Goal: Information Seeking & Learning: Learn about a topic

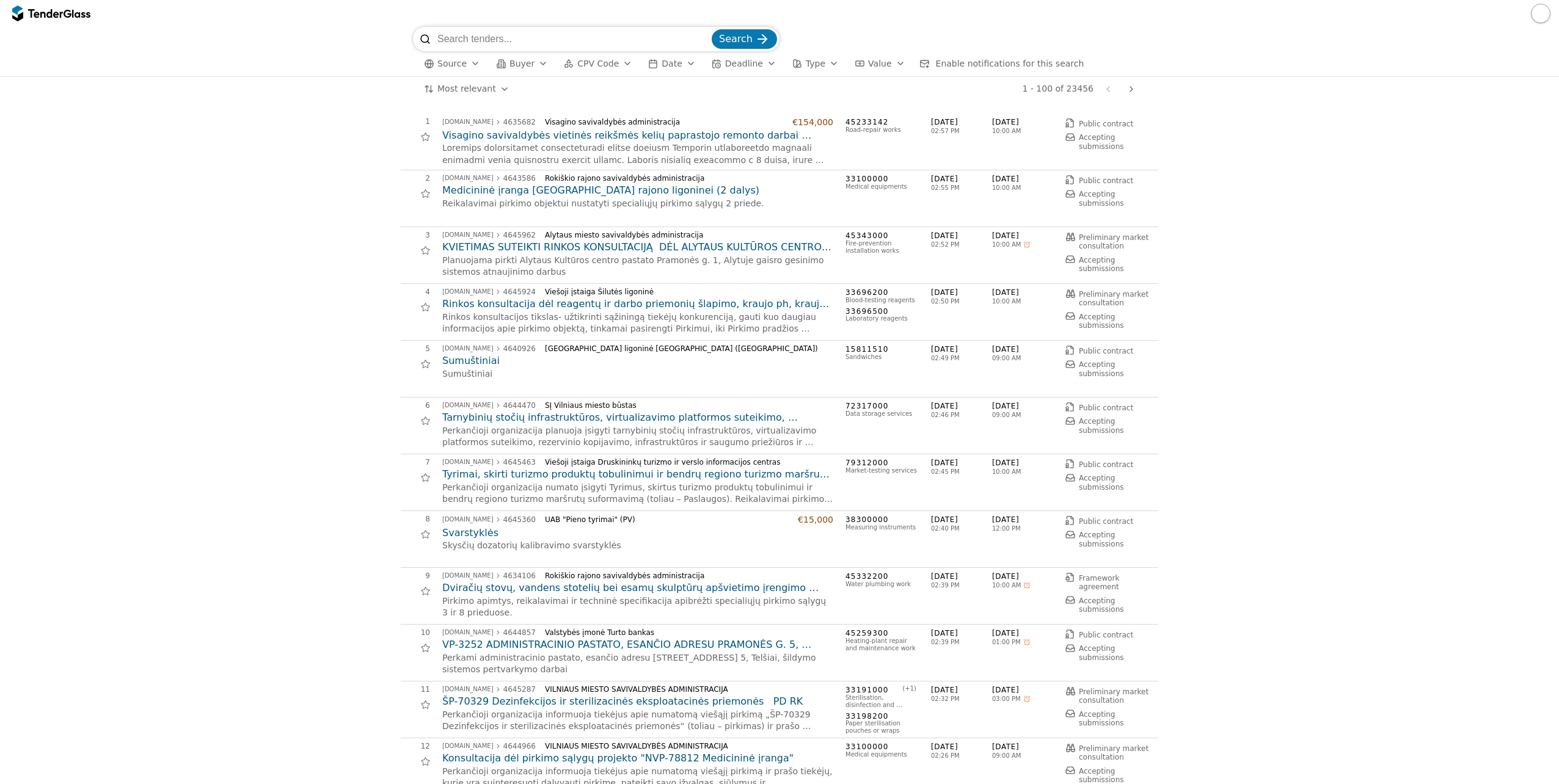
click at [577, 63] on span "CPV Code" at bounding box center [598, 64] width 42 height 10
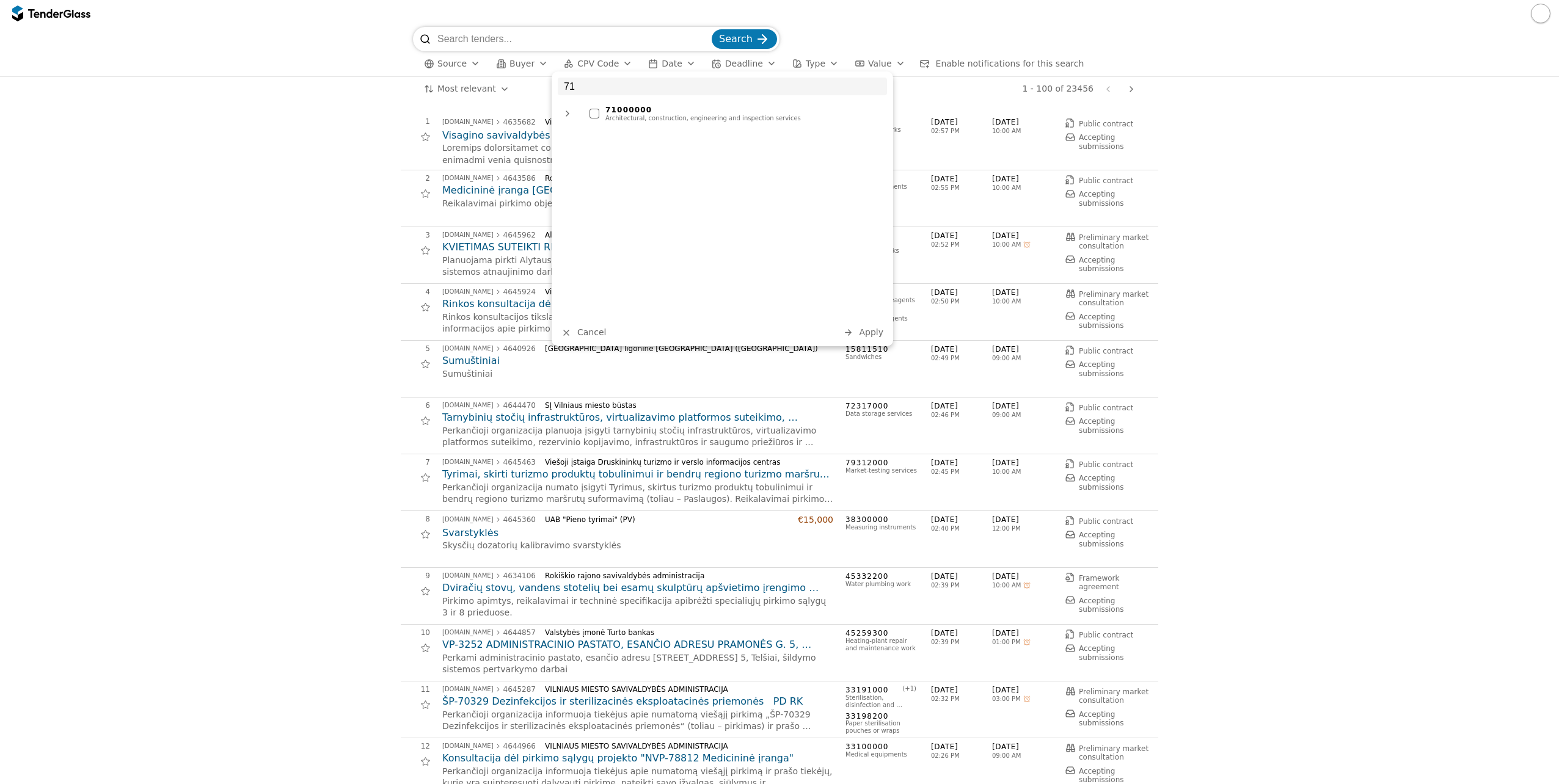
type input "71"
click at [634, 117] on div "Architectural, construction, engineering and inspection services" at bounding box center [743, 119] width 275 height 7
click at [864, 332] on span "Apply" at bounding box center [871, 332] width 24 height 10
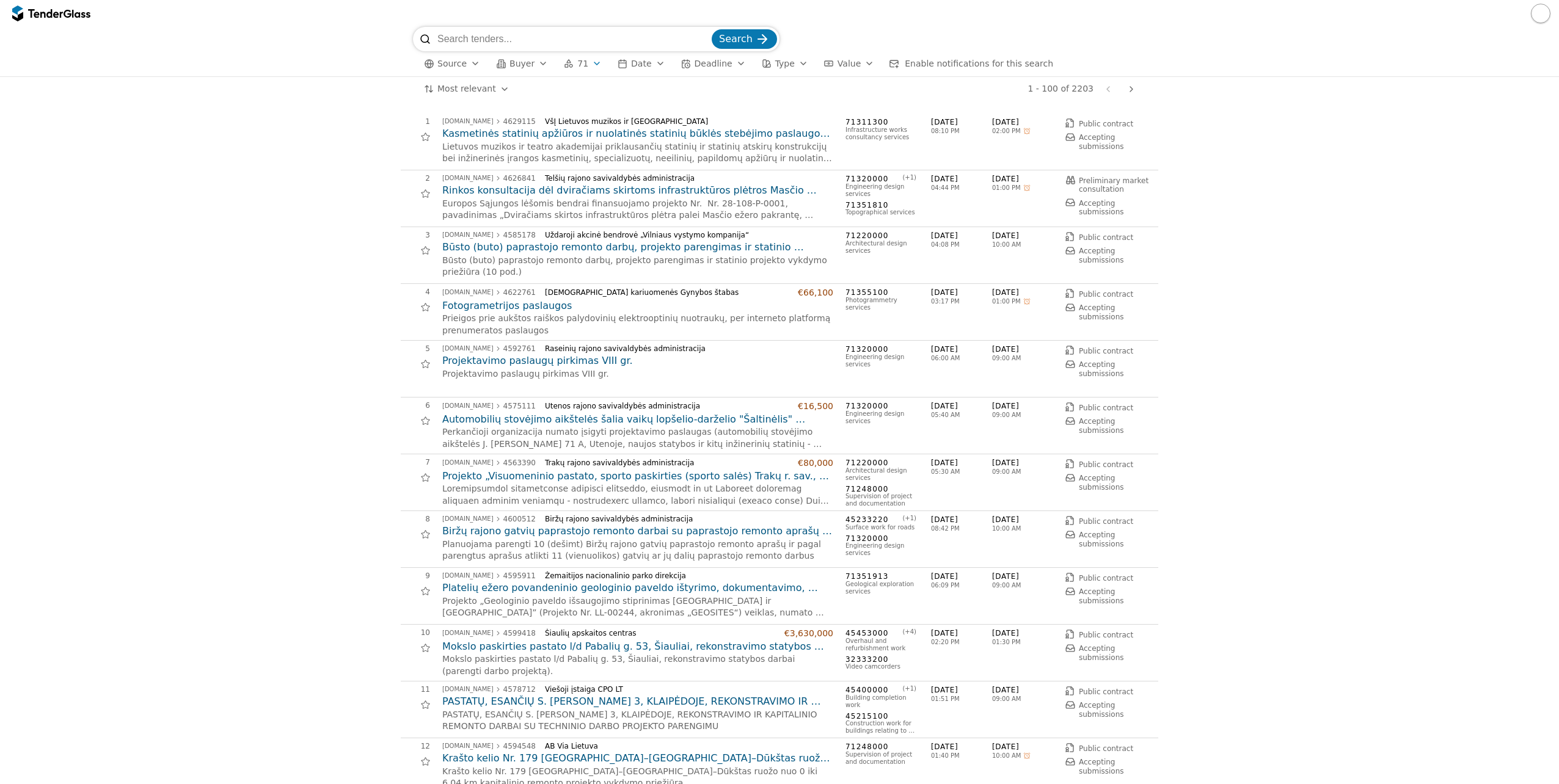
click at [422, 361] on div at bounding box center [425, 364] width 28 height 28
click at [1535, 10] on button "button" at bounding box center [1541, 13] width 20 height 20
click at [1438, 125] on span "Saved opportunities" at bounding box center [1446, 119] width 99 height 12
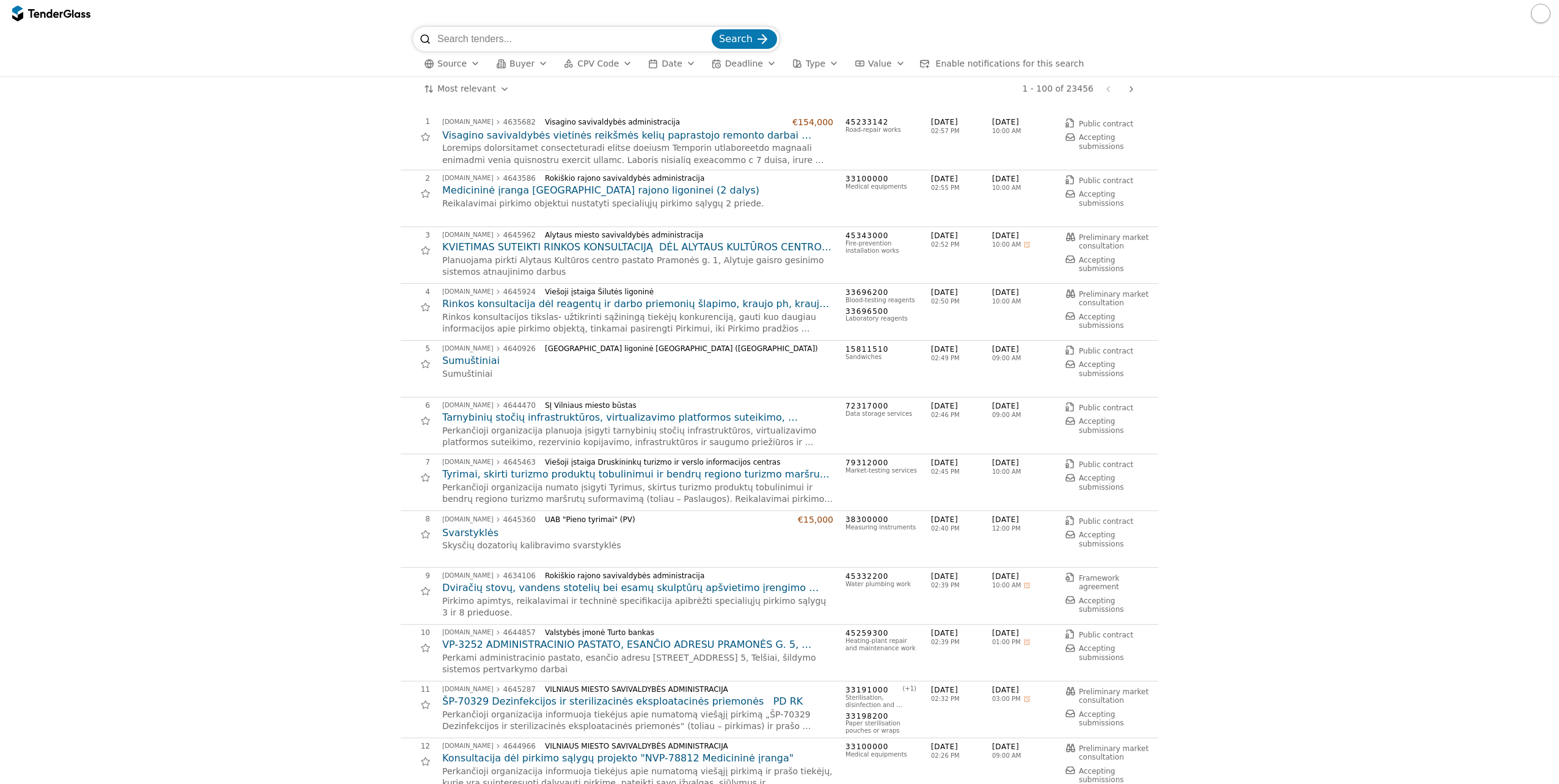
click at [416, 361] on div at bounding box center [425, 364] width 28 height 28
click at [417, 361] on div at bounding box center [425, 364] width 28 height 28
click at [595, 65] on span "CPV Code" at bounding box center [598, 64] width 42 height 10
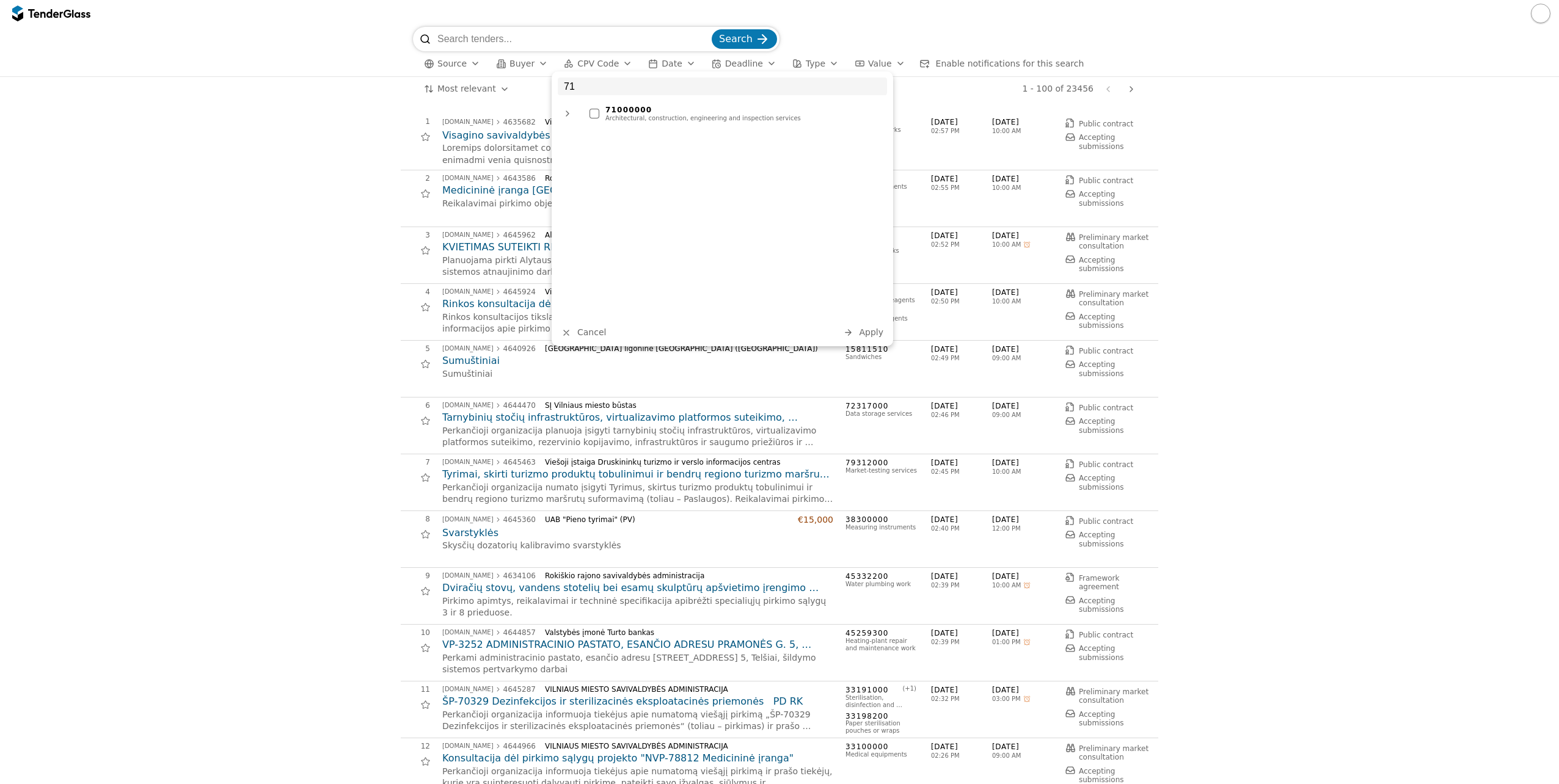
type input "71"
click at [594, 116] on div at bounding box center [594, 114] width 10 height 10
click at [865, 333] on span "Apply" at bounding box center [871, 332] width 24 height 10
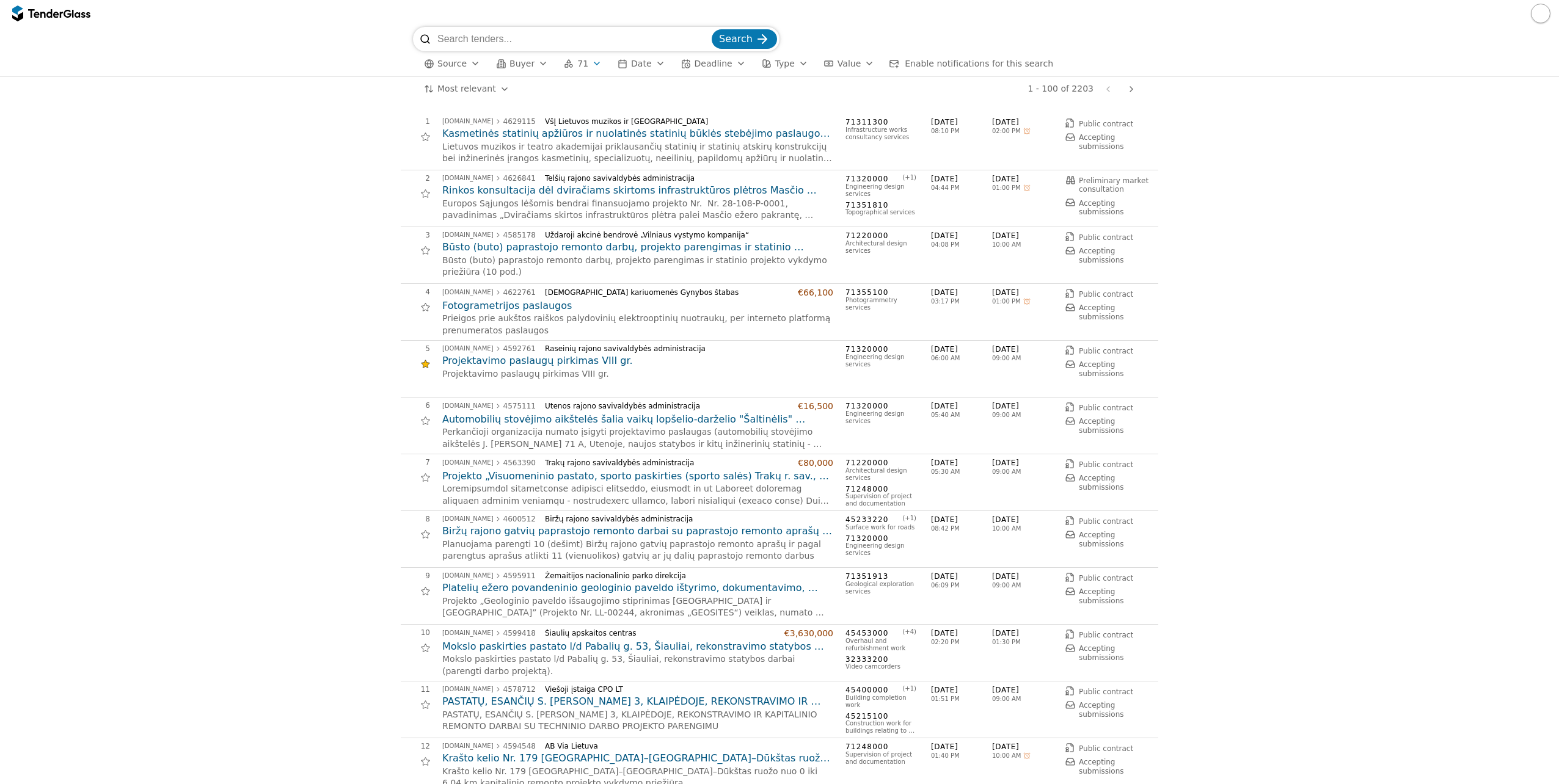
click at [682, 416] on h2 "Automobilių stovėjimo aikštelės šalia vaikų lopšelio-darželio "Šaltinėlis" Uten…" at bounding box center [638, 420] width 391 height 13
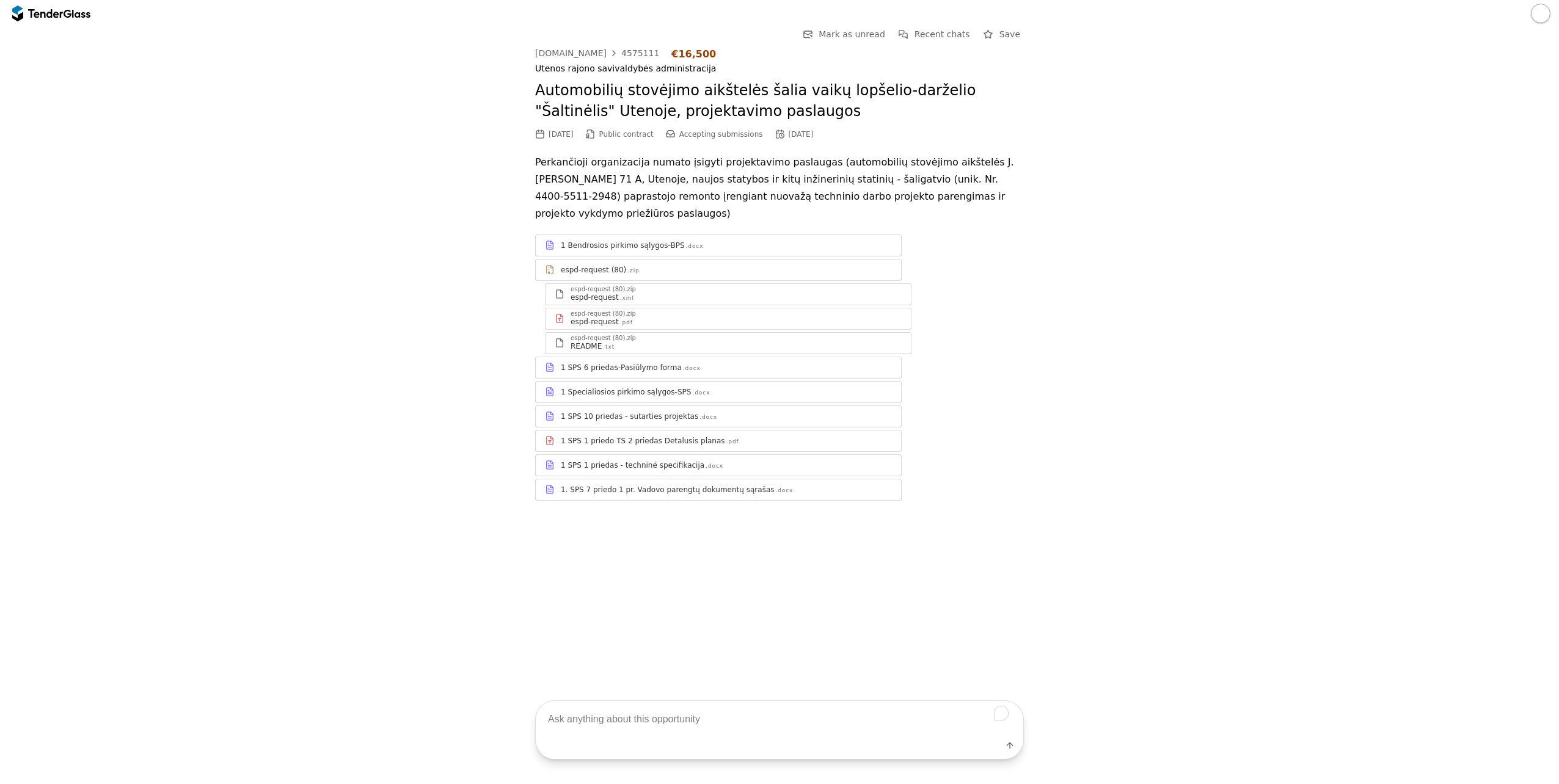
click at [630, 51] on div "4575111" at bounding box center [640, 53] width 38 height 9
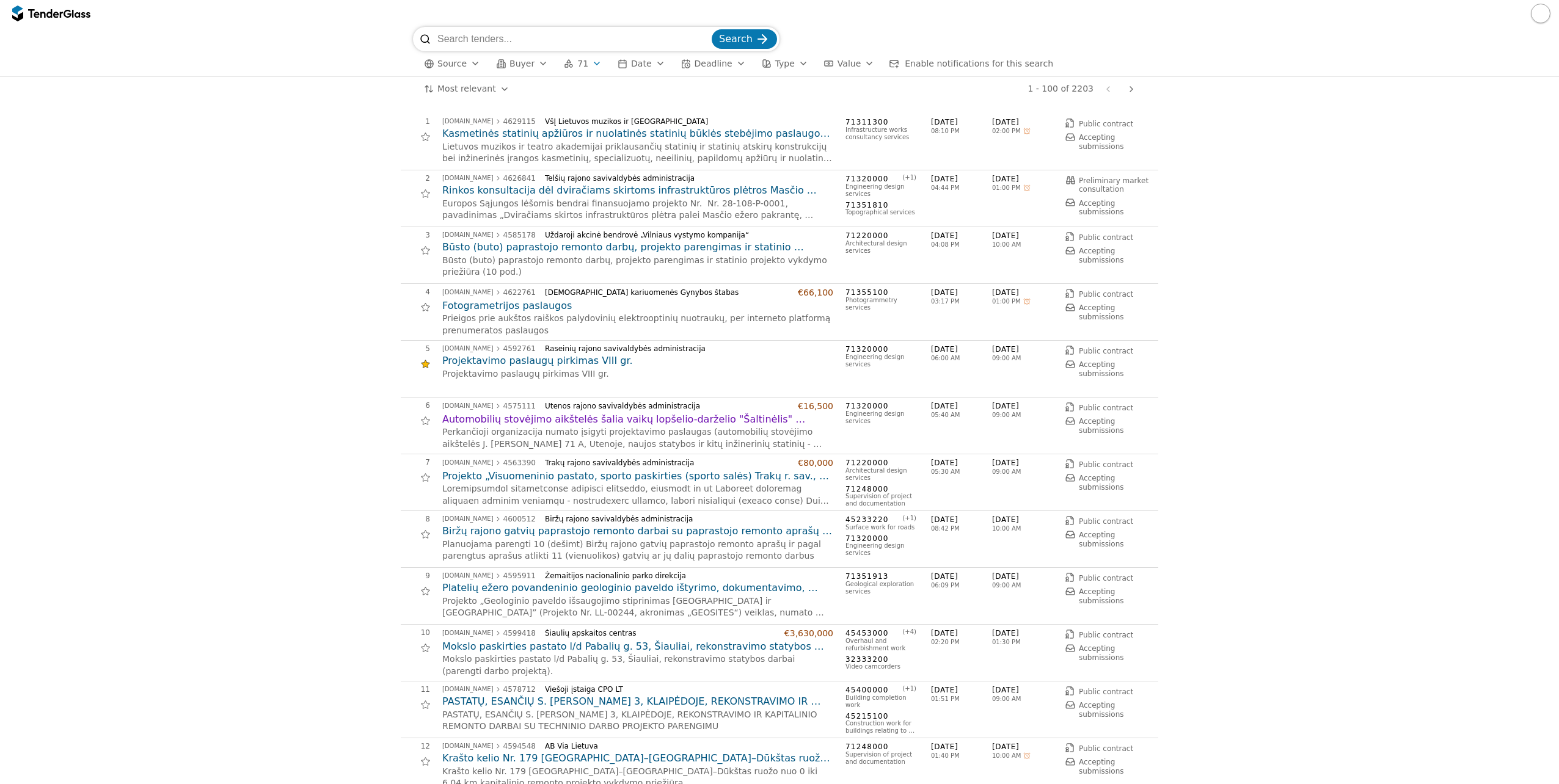
click at [535, 62] on div "button" at bounding box center [543, 64] width 34 height 32
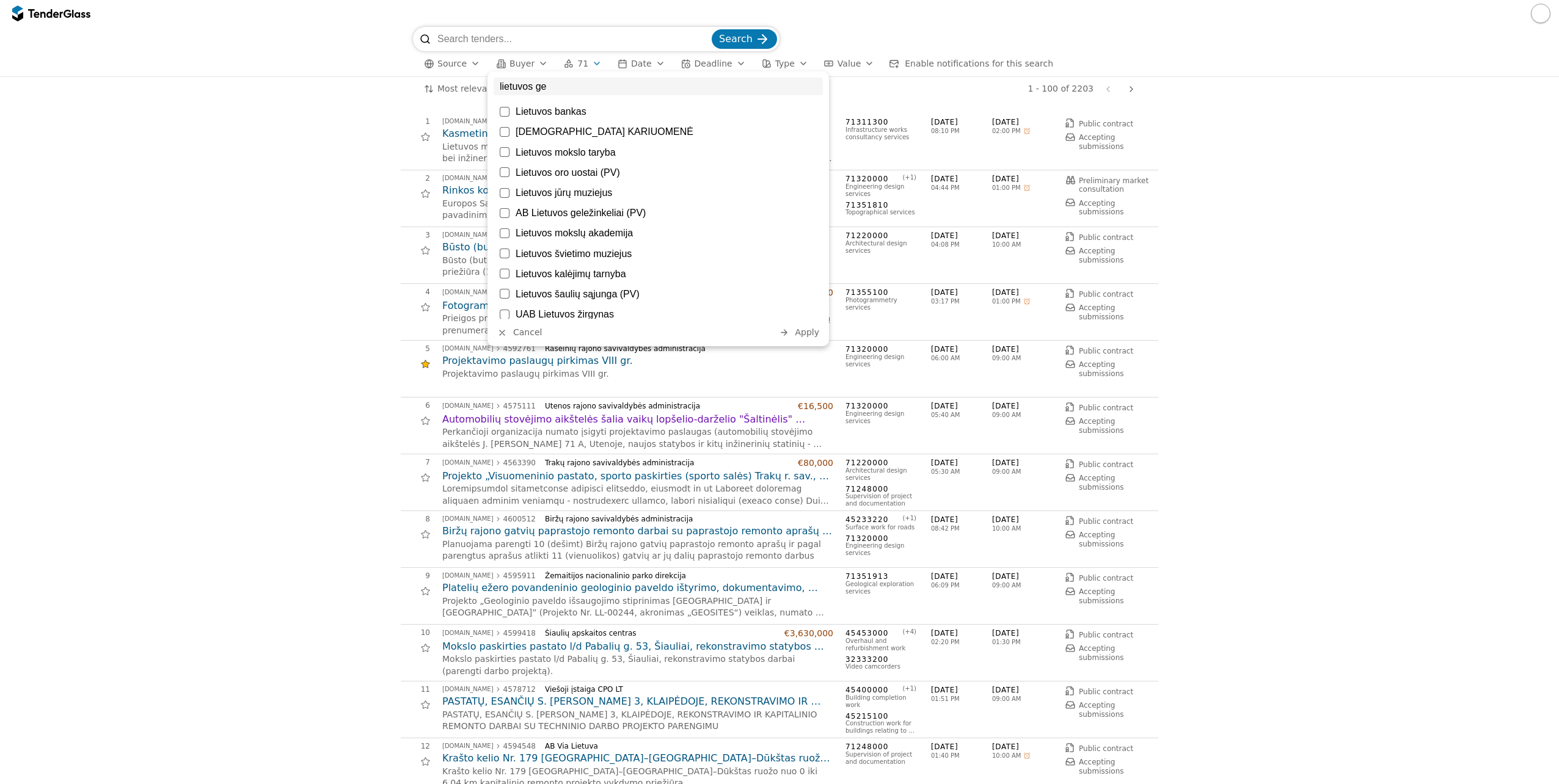
type input "lietuvos ge"
click at [506, 210] on div at bounding box center [505, 213] width 10 height 10
click at [813, 335] on span "Apply" at bounding box center [807, 332] width 24 height 10
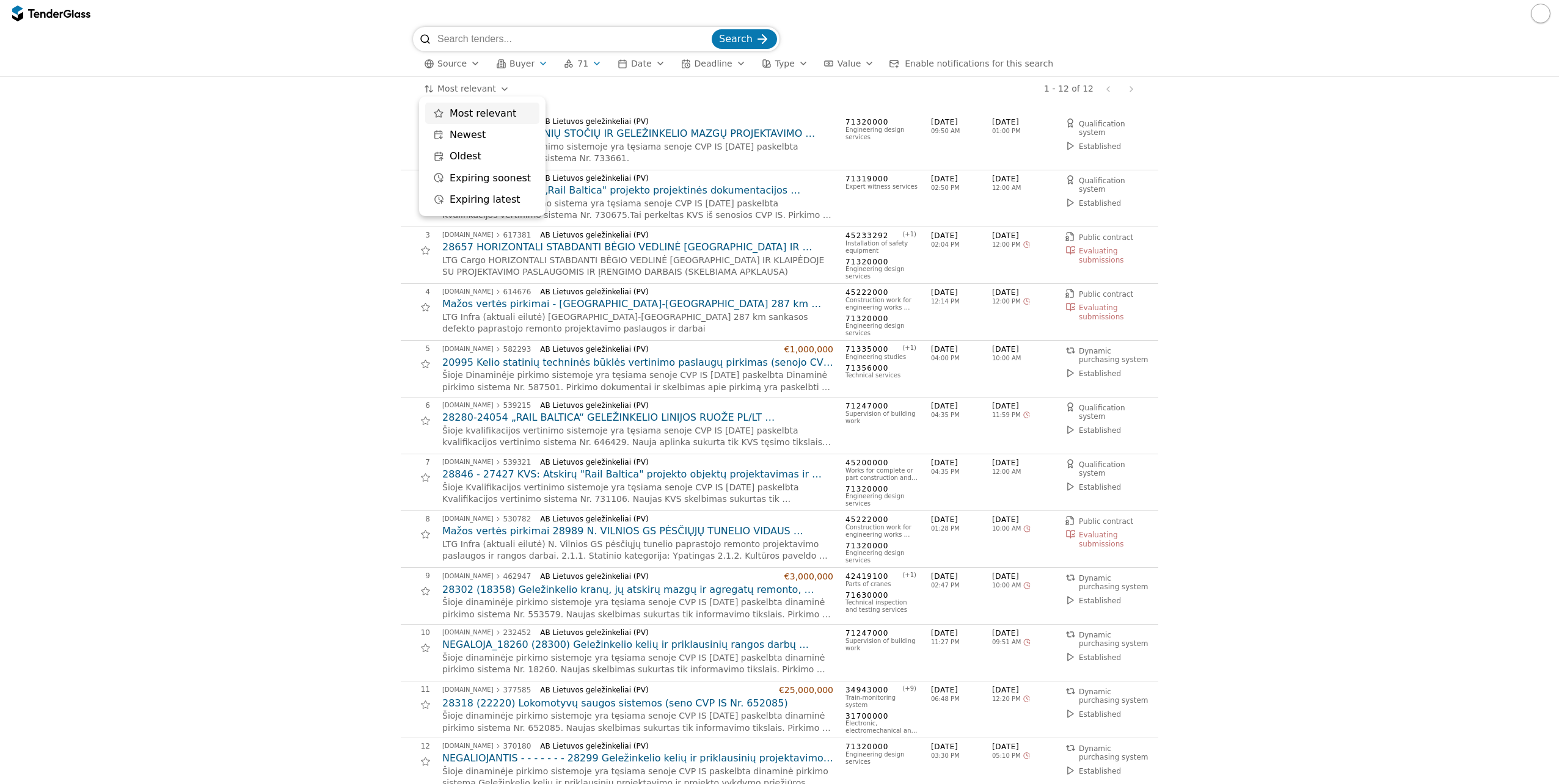
click at [500, 89] on html "Search Source Buyer 71 Date Deadline Type Value Enable notifications for this s…" at bounding box center [780, 392] width 1559 height 784
click at [568, 63] on button "71" at bounding box center [582, 64] width 48 height 15
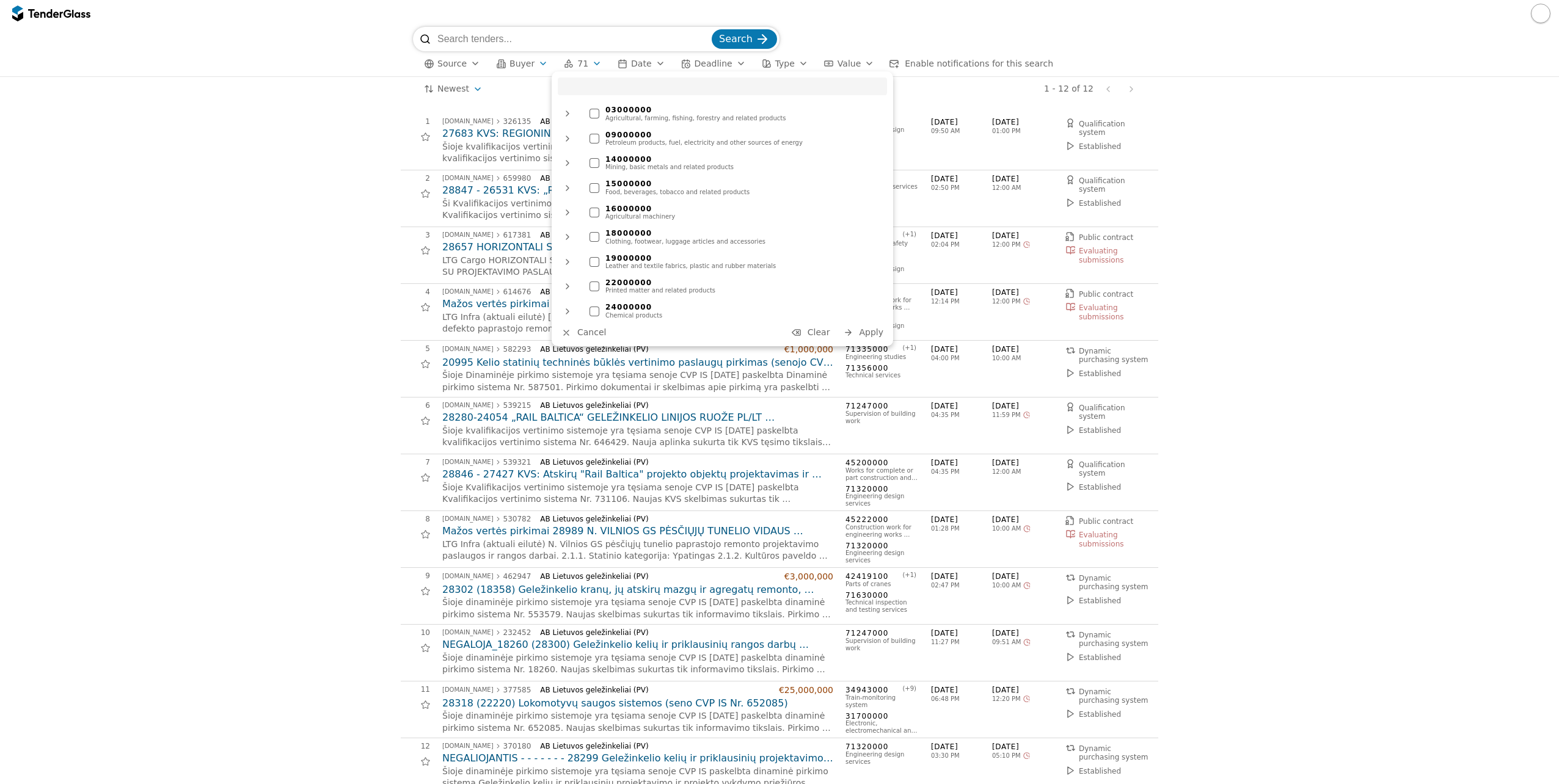
click at [568, 63] on button "71" at bounding box center [582, 64] width 48 height 15
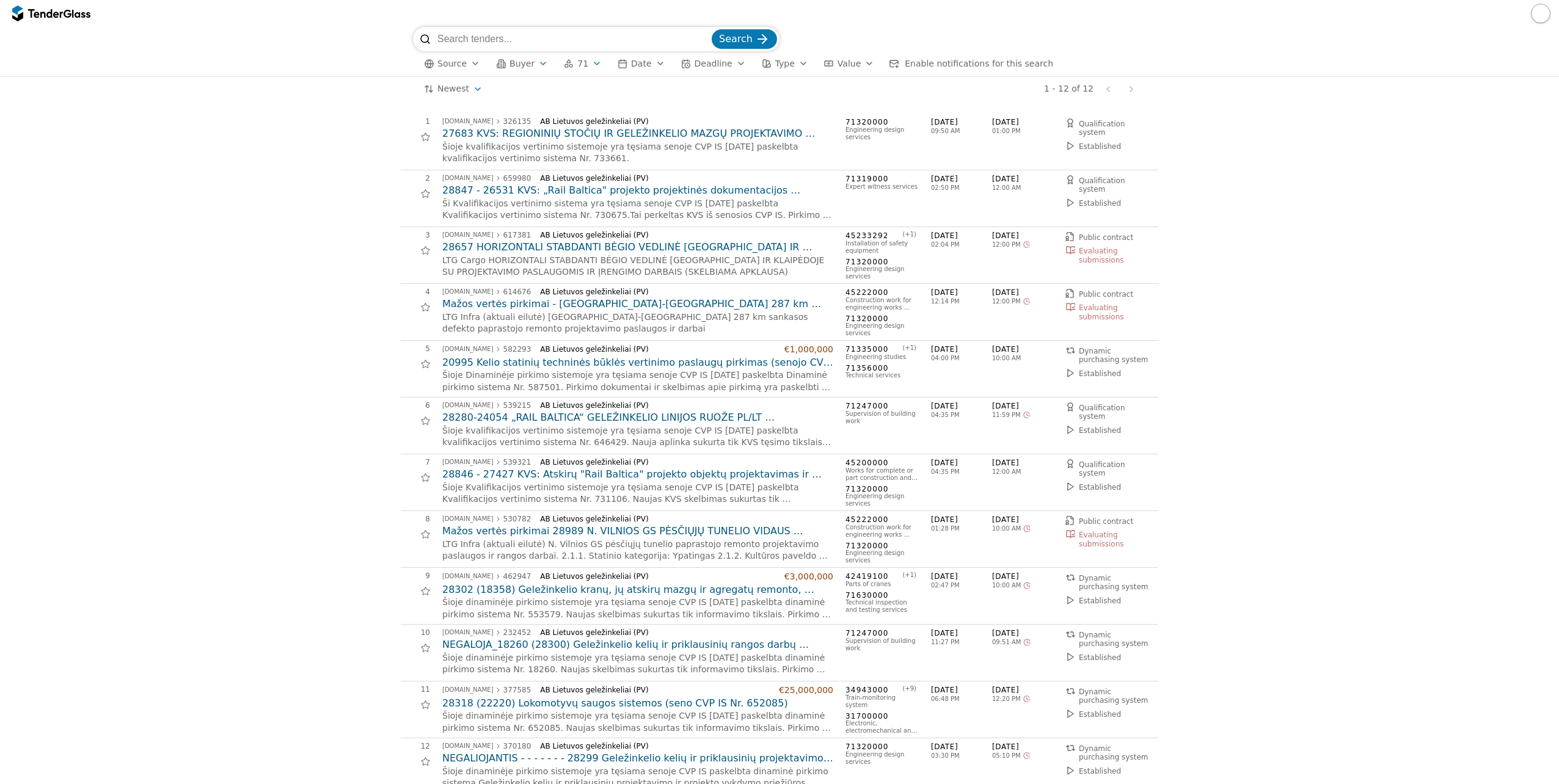
click at [694, 59] on span "Deadline" at bounding box center [713, 64] width 38 height 10
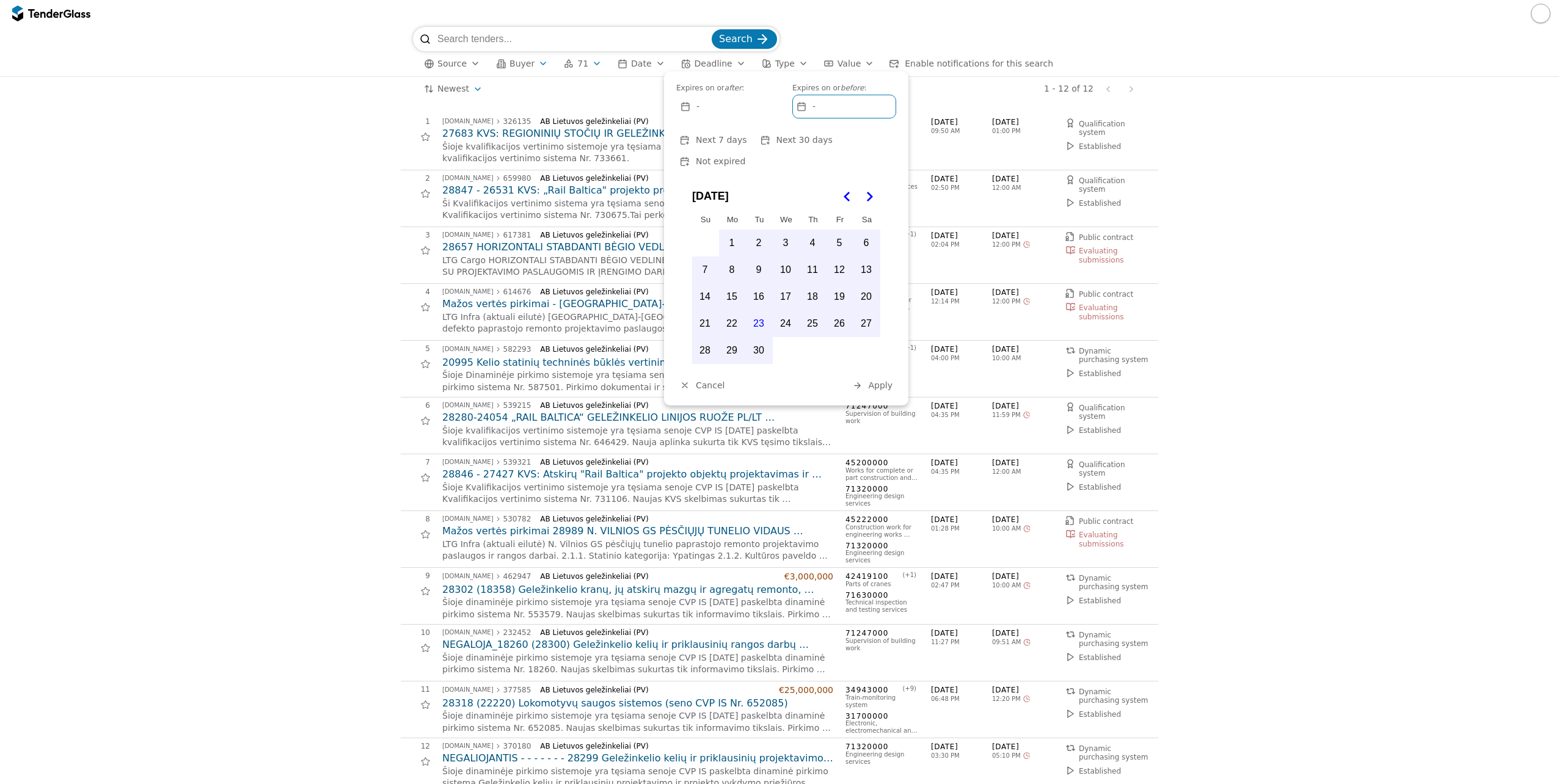
click at [694, 59] on span "Deadline" at bounding box center [713, 64] width 38 height 10
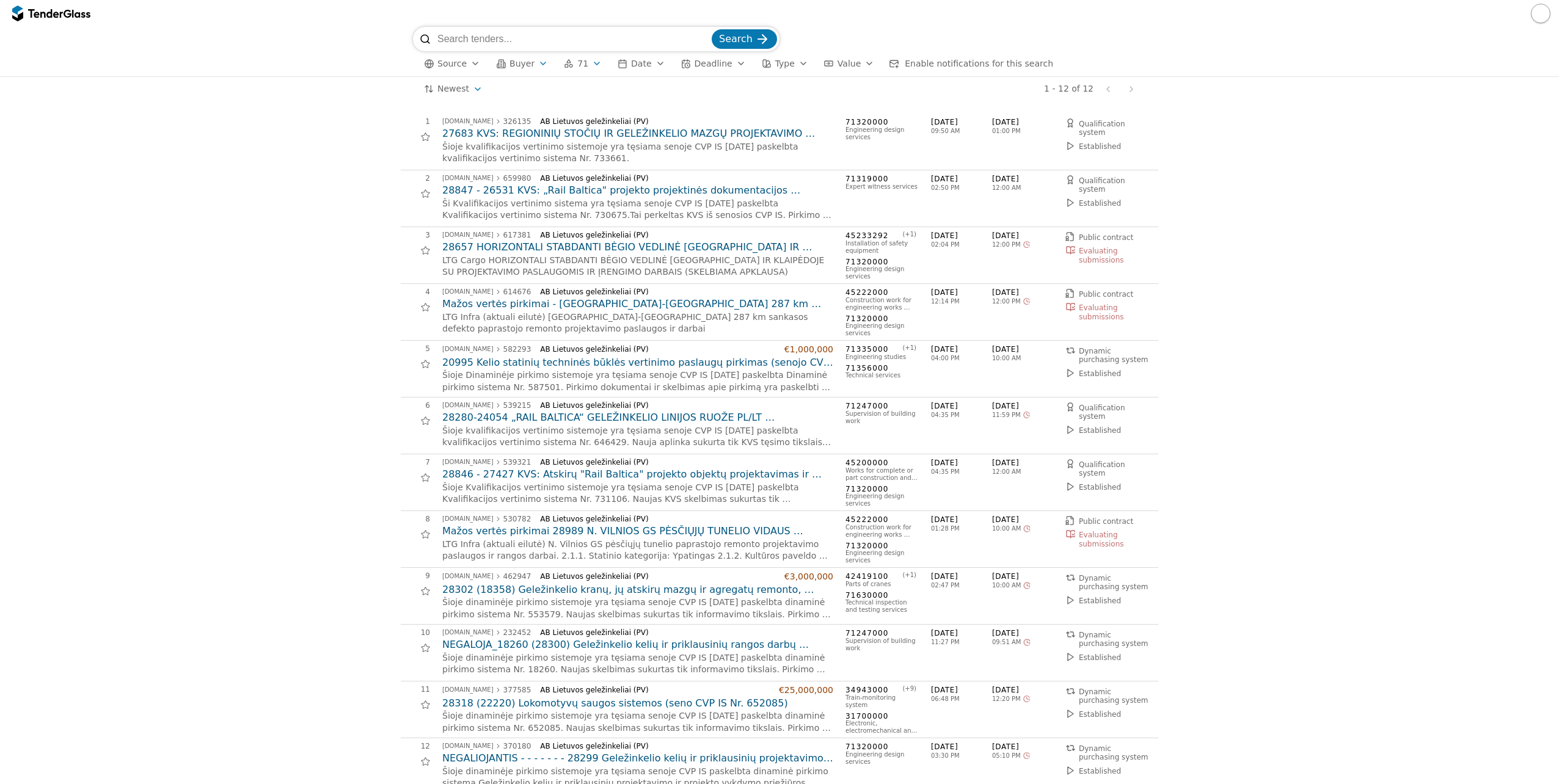
click at [775, 65] on span "Type" at bounding box center [785, 64] width 20 height 10
click at [838, 62] on span "Value" at bounding box center [849, 64] width 23 height 10
click at [1541, 10] on button "button" at bounding box center [1541, 13] width 20 height 20
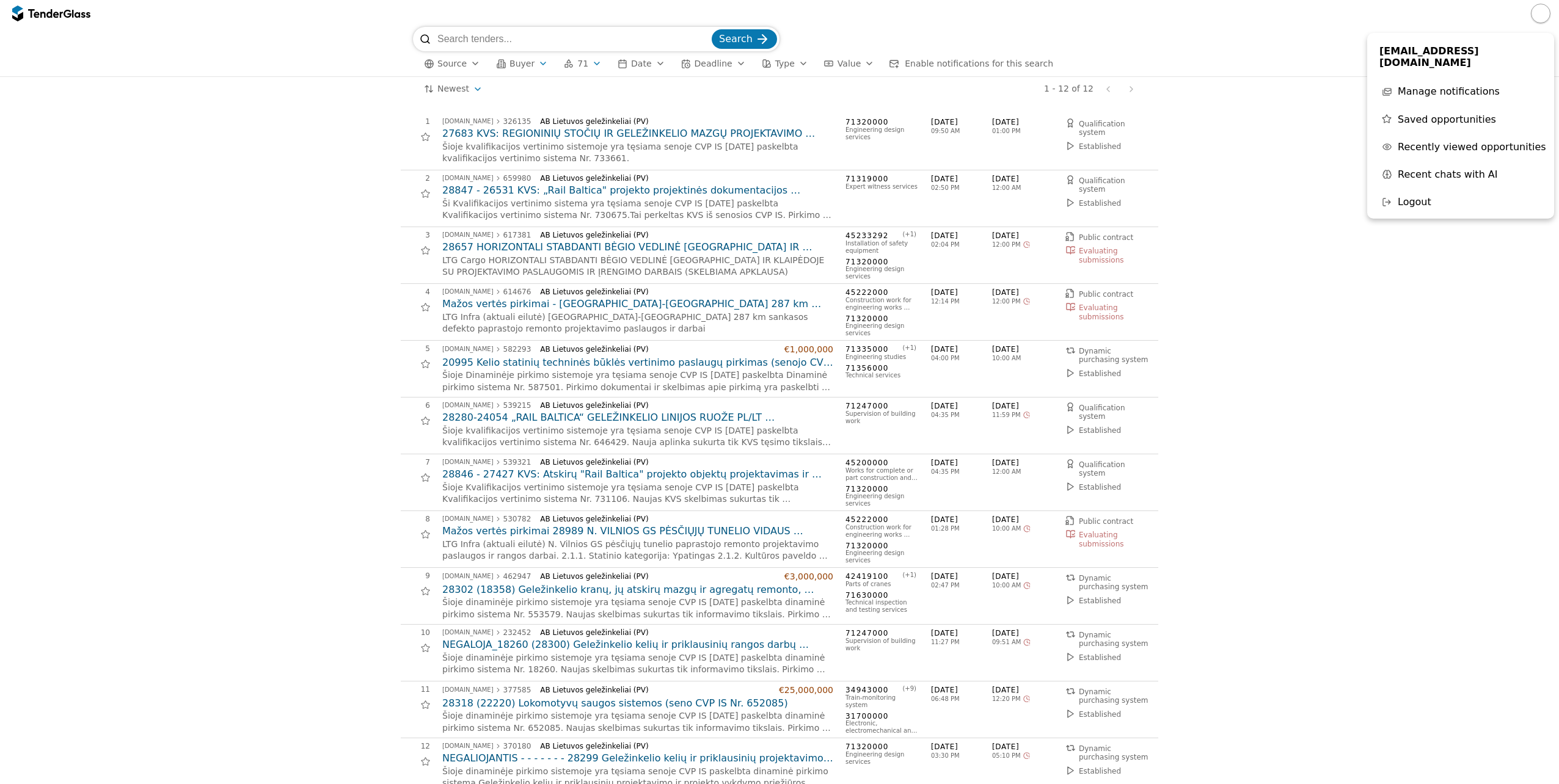
click at [1408, 182] on button "Recent chats with AI" at bounding box center [1460, 174] width 175 height 21
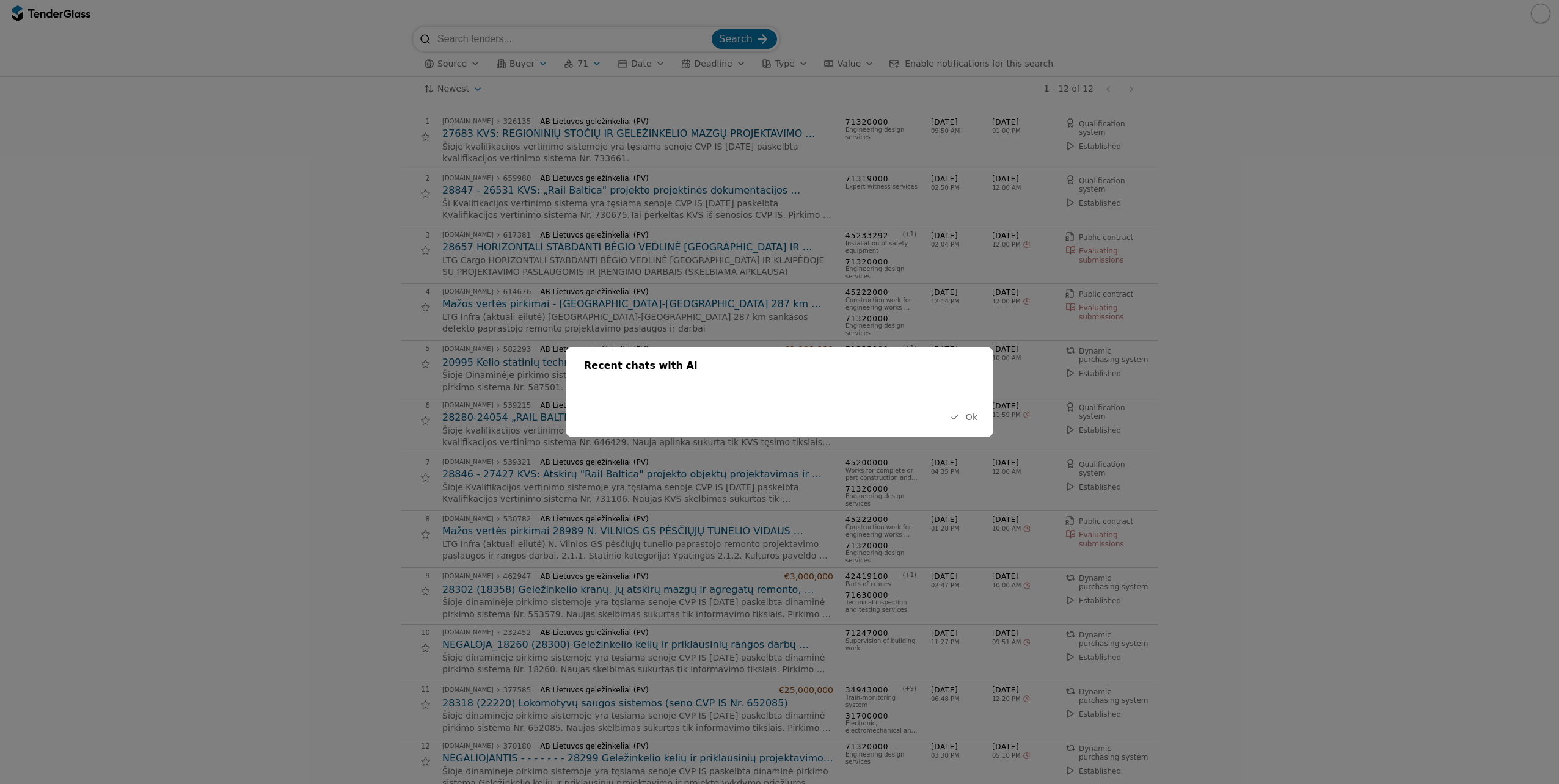
click at [975, 419] on span "Ok" at bounding box center [971, 417] width 12 height 10
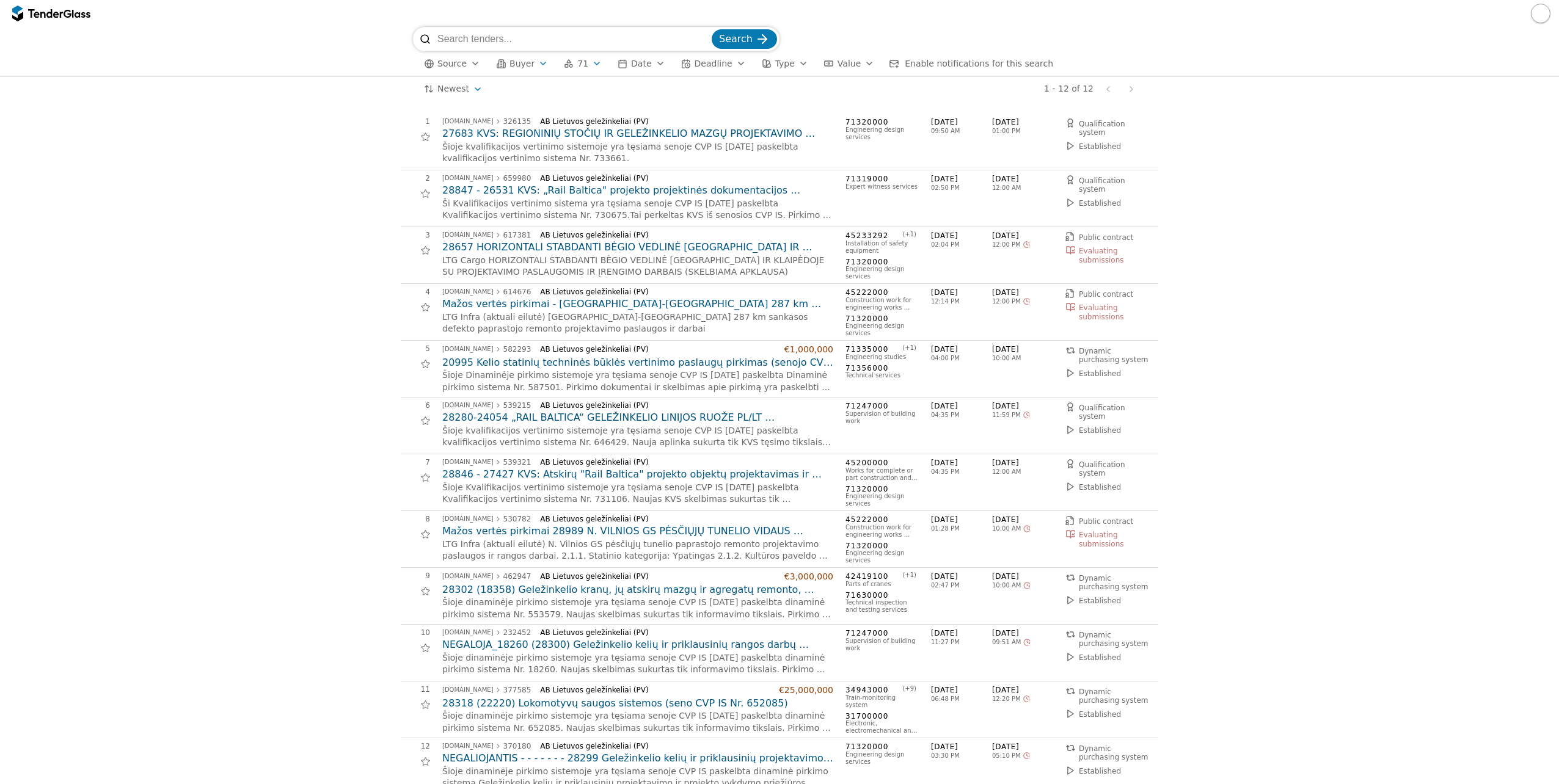
drag, startPoint x: 1385, startPoint y: 4, endPoint x: 1327, endPoint y: 190, distance: 194.8
click at [1327, 190] on div "1 [DOMAIN_NAME] 326135 AB Lietuvos geležinkeliai (PV) 27683 KVS: REGIONINIŲ STO…" at bounding box center [780, 454] width 1547 height 706
